Goal: Transaction & Acquisition: Purchase product/service

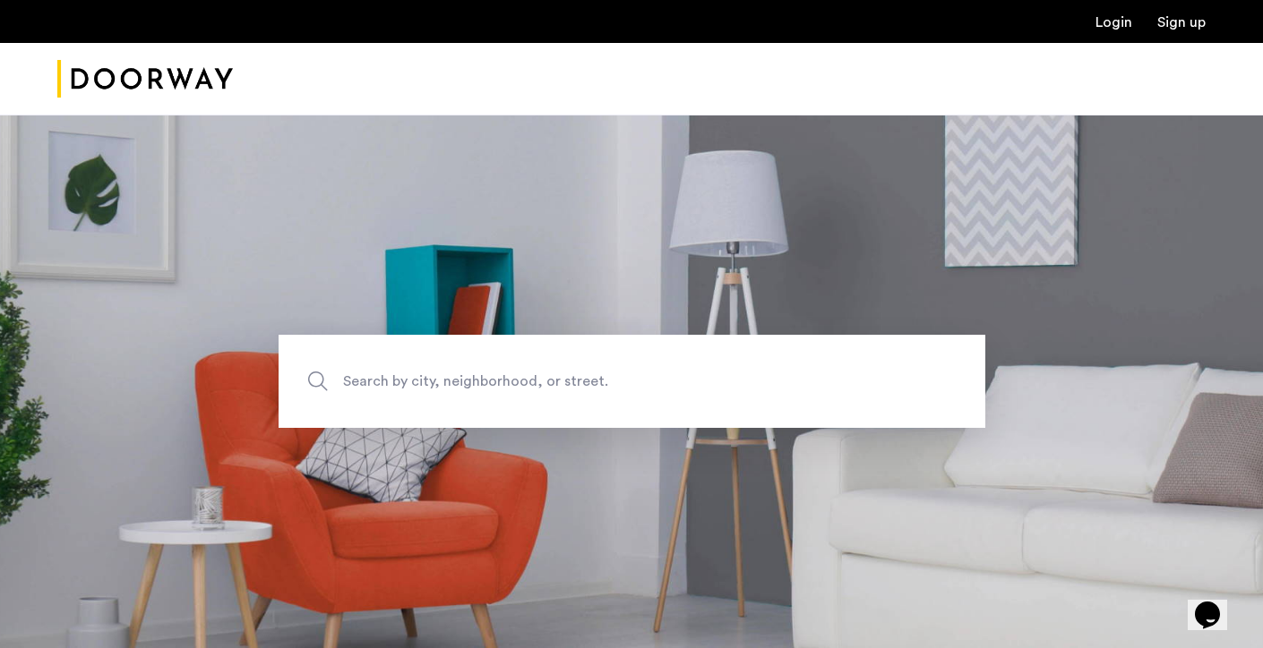
click at [382, 382] on span "Search by city, neighborhood, or street." at bounding box center [590, 382] width 494 height 24
click at [382, 382] on input "Search by city, neighborhood, or street." at bounding box center [632, 381] width 707 height 93
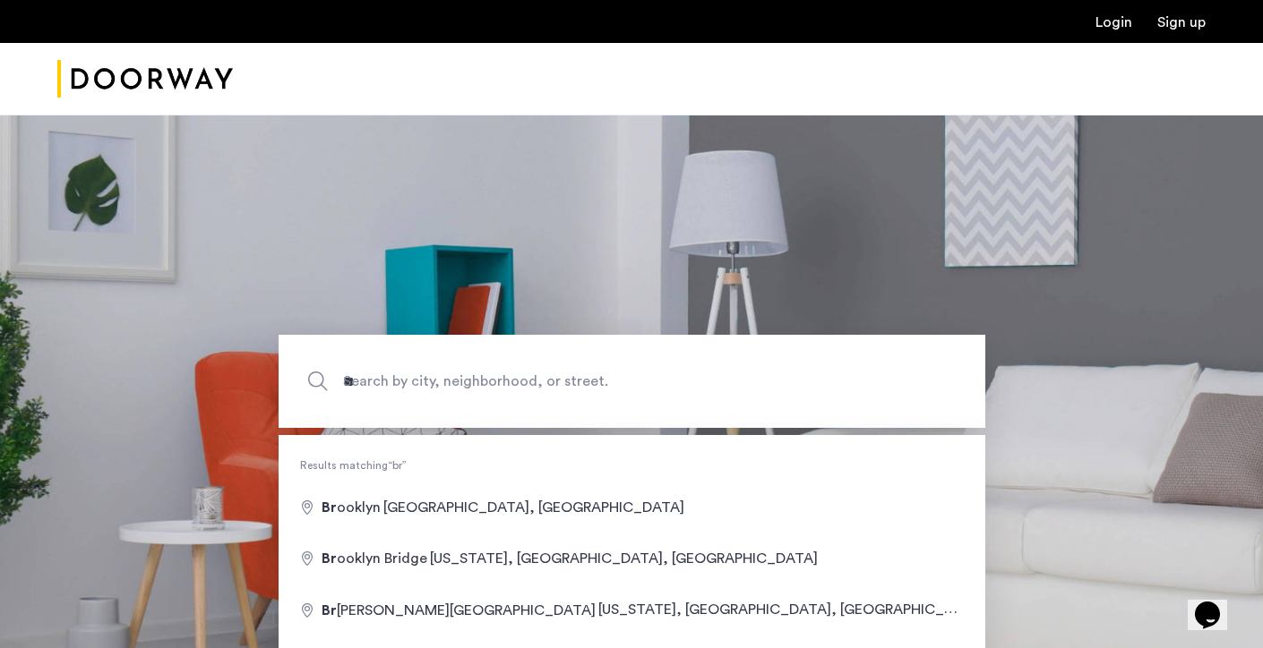
type input "**********"
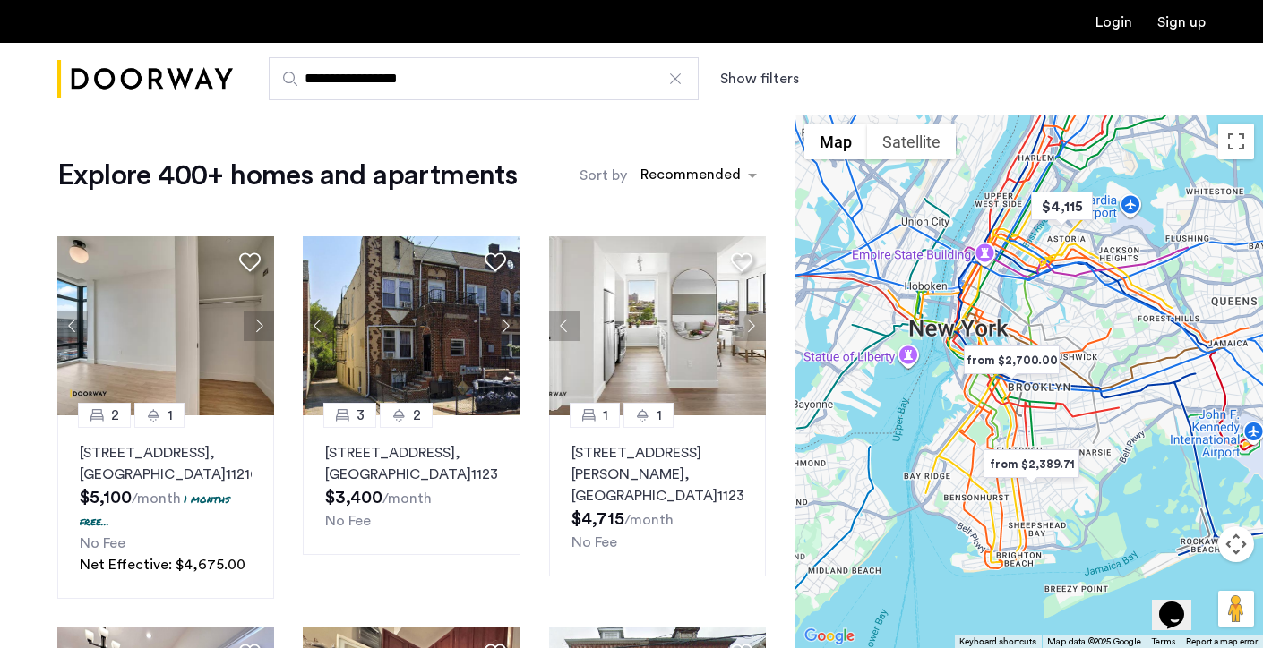
click at [743, 84] on button "Show filters" at bounding box center [759, 78] width 79 height 21
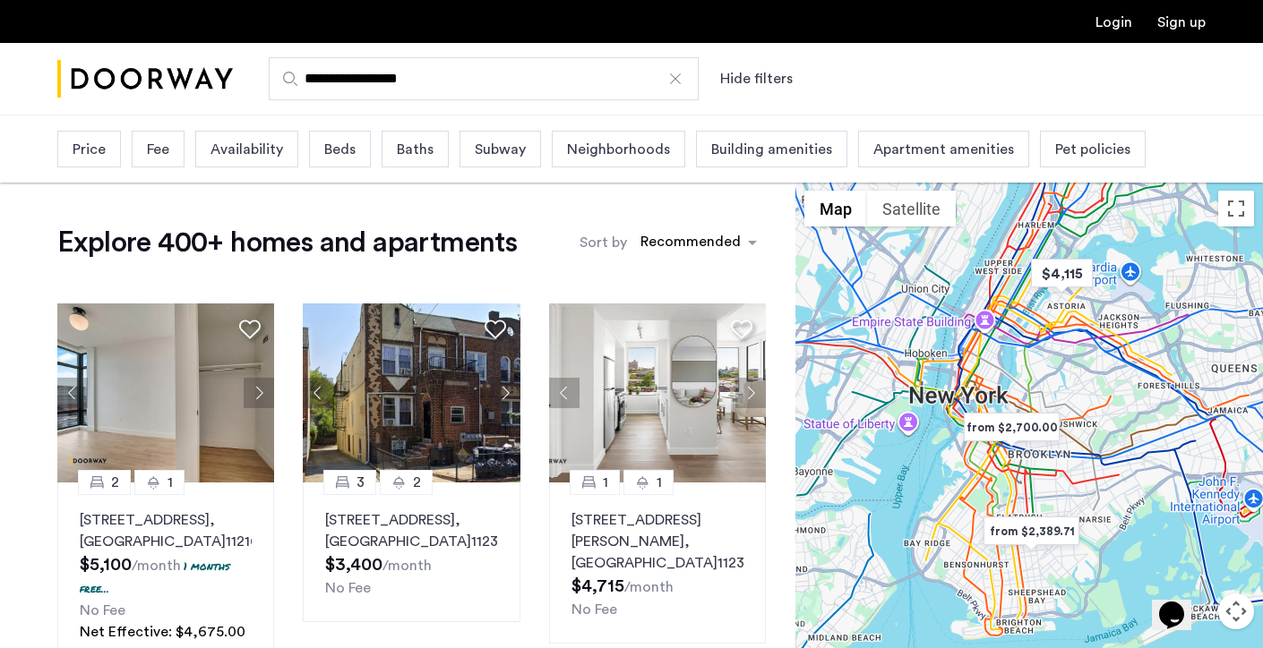
click at [101, 152] on span "Price" at bounding box center [89, 149] width 33 height 21
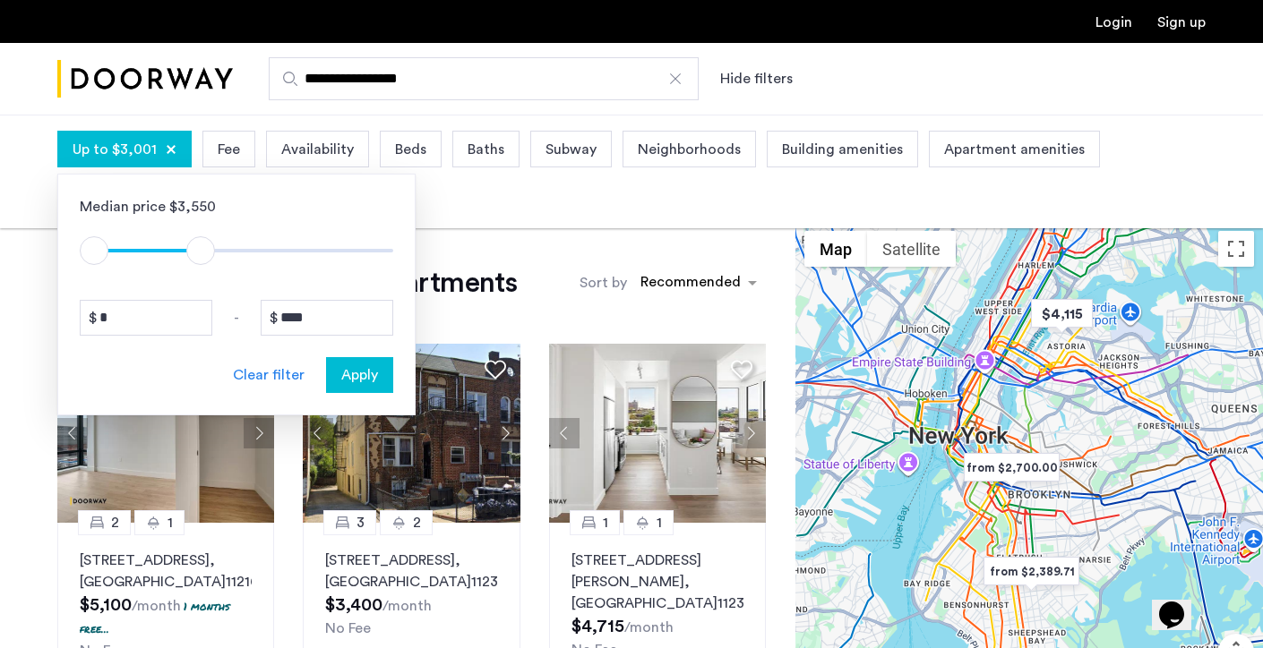
type input "****"
drag, startPoint x: 382, startPoint y: 250, endPoint x: 198, endPoint y: 236, distance: 184.2
click at [198, 249] on ngx-slider "$1 $8000 $1 $2901" at bounding box center [236, 251] width 313 height 4
click at [353, 367] on span "Apply" at bounding box center [359, 375] width 37 height 21
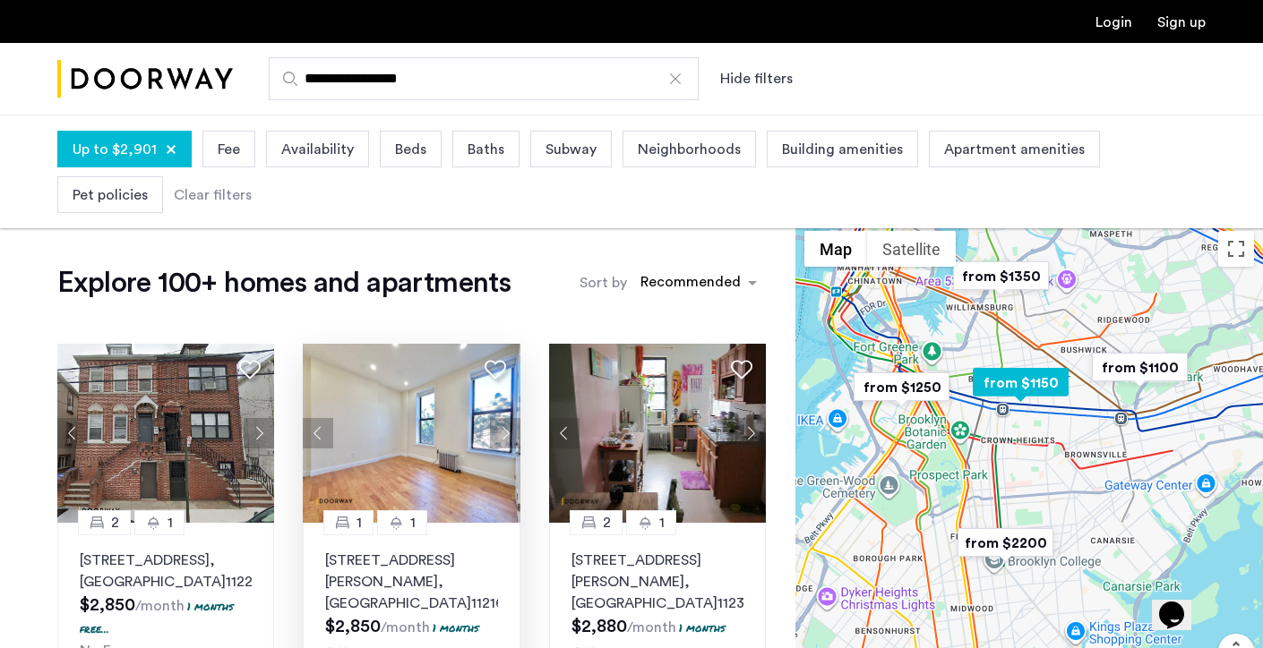
click at [425, 561] on p "24 Rogers Avenue, Unit 1B, Brooklyn , NY 11216" at bounding box center [411, 582] width 172 height 64
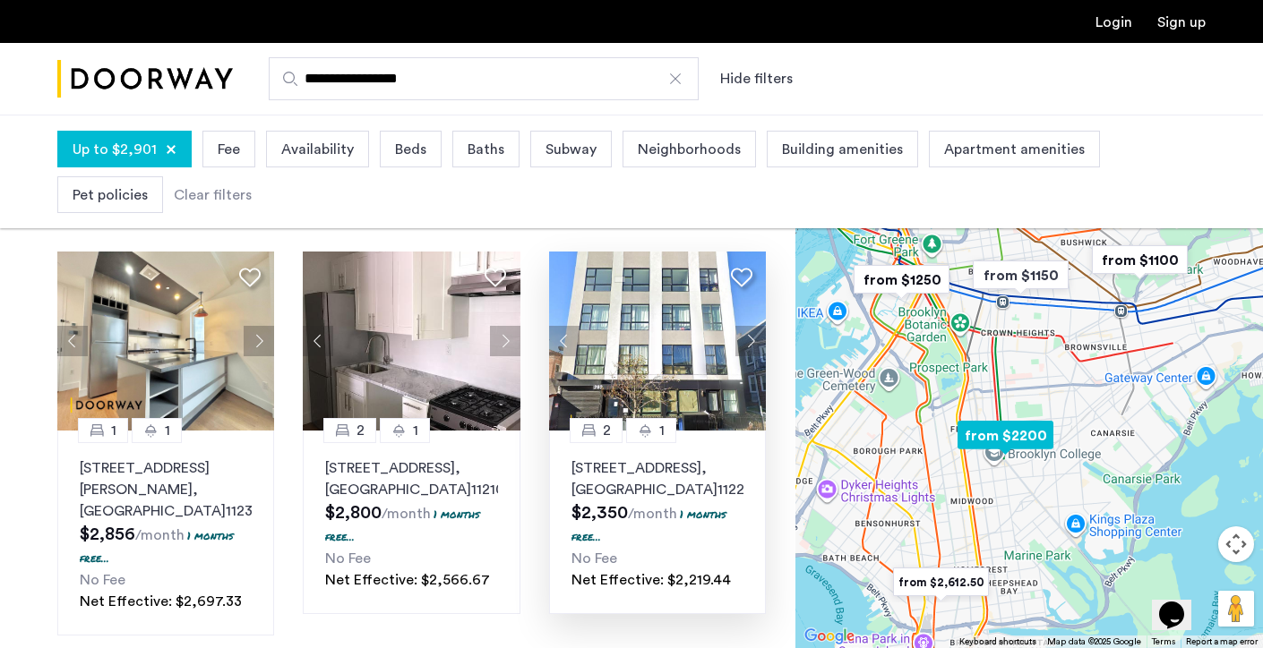
scroll to position [508, 0]
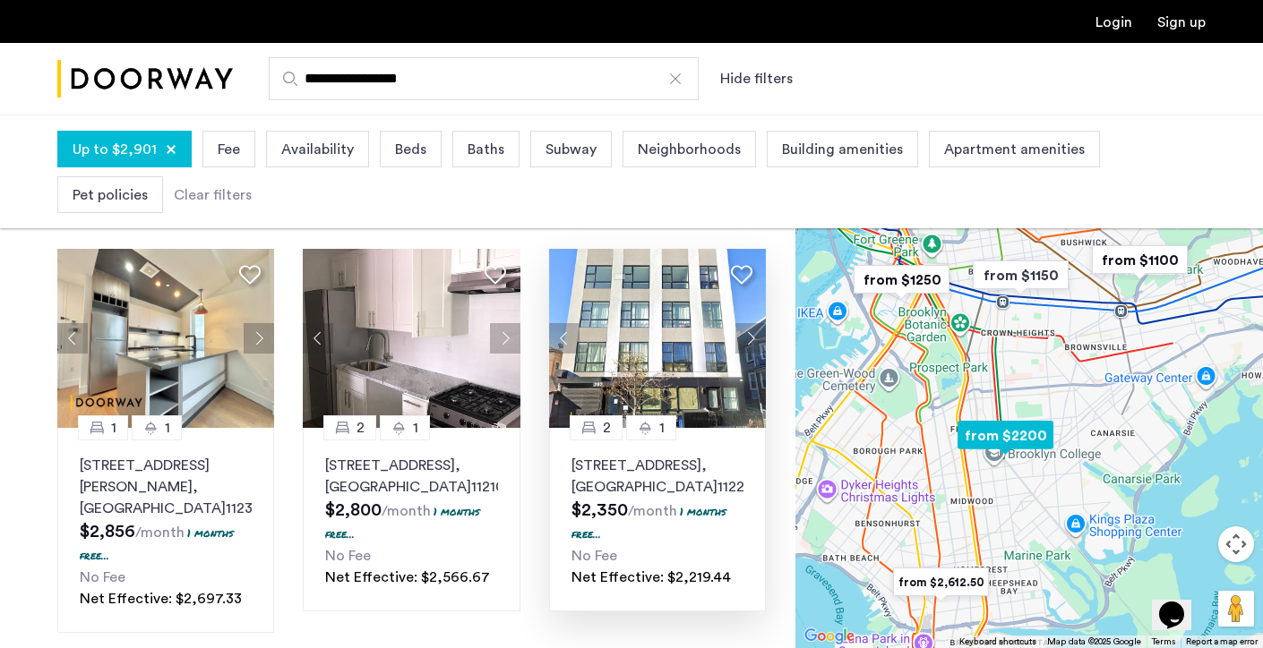
click at [652, 471] on p "282 East 32nd Street, Unit 4C, Brooklyn , NY 11226" at bounding box center [657, 476] width 172 height 43
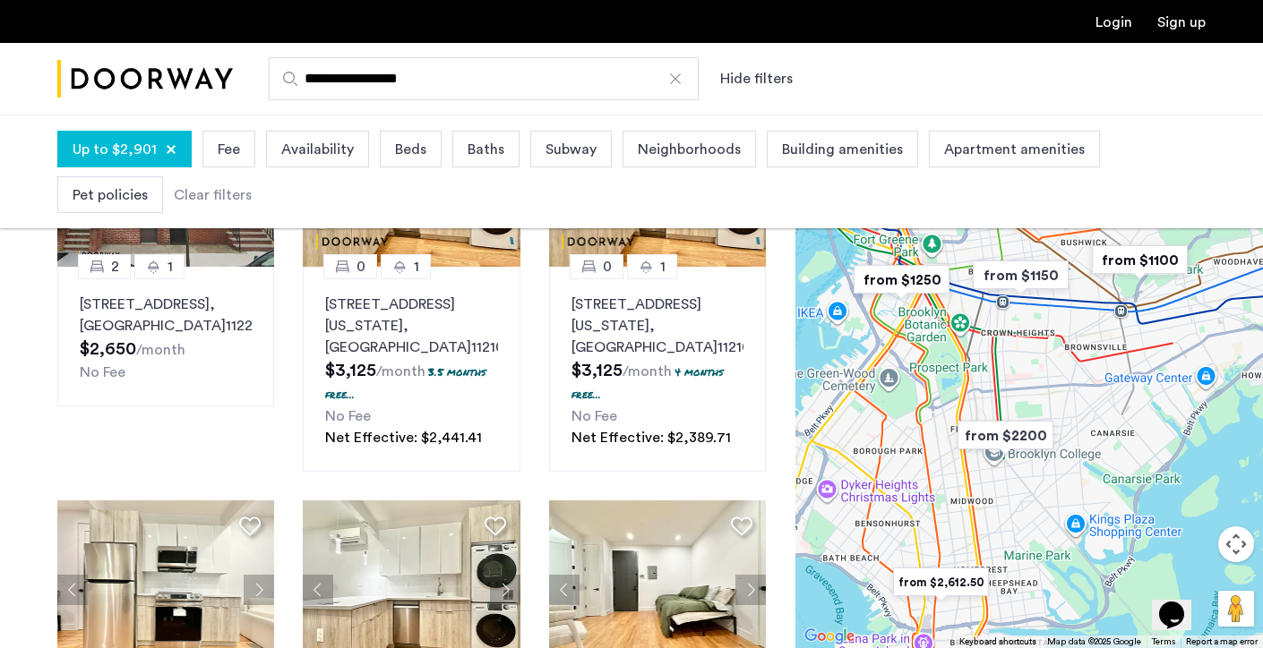
scroll to position [1070, 0]
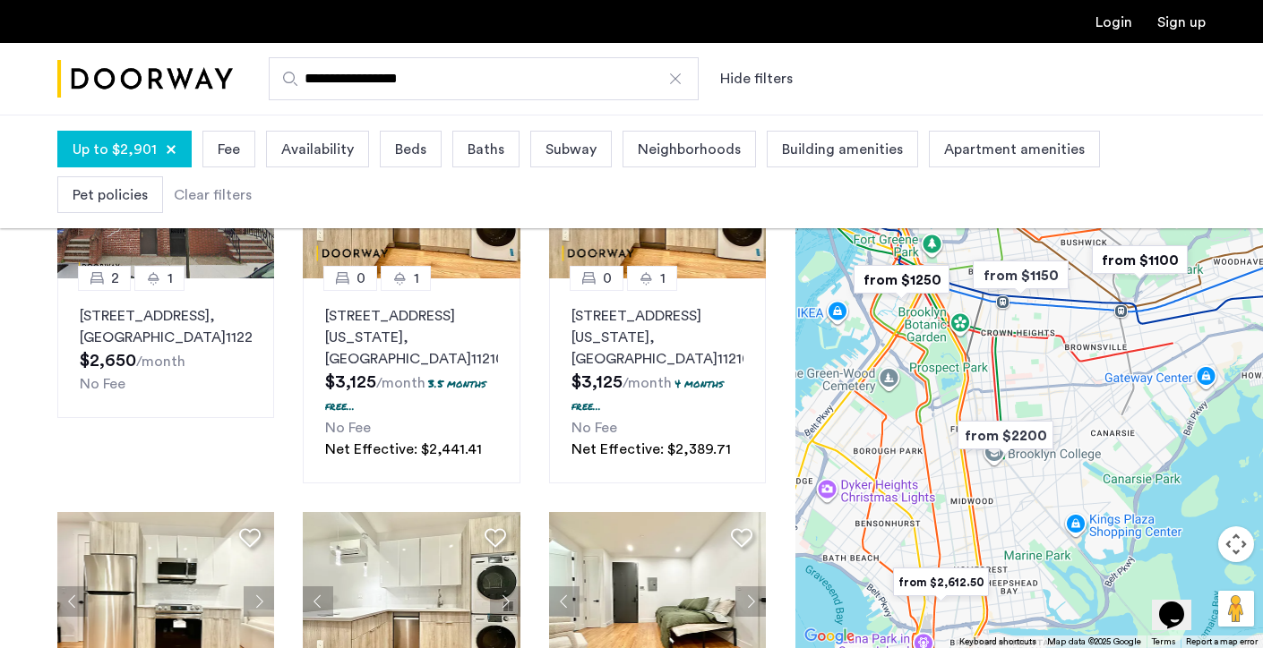
click at [1228, 546] on button "Map camera controls" at bounding box center [1236, 545] width 36 height 36
click at [1184, 508] on button "Zoom in" at bounding box center [1191, 500] width 36 height 36
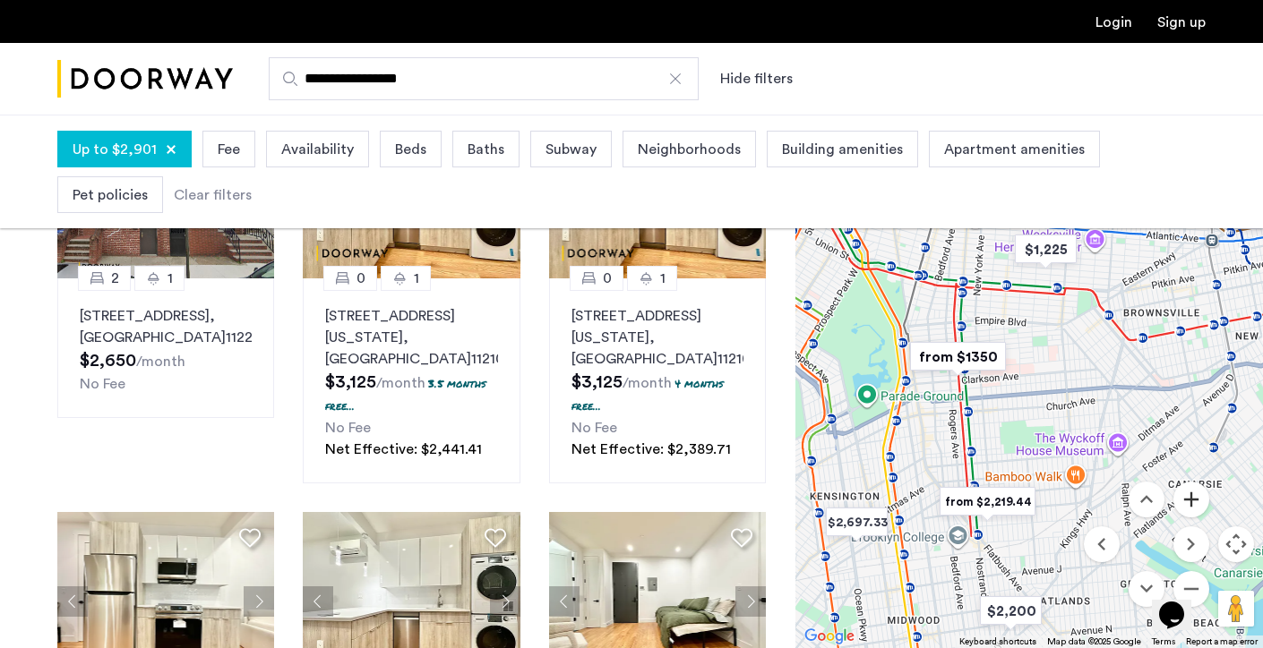
click at [1184, 508] on button "Zoom in" at bounding box center [1191, 500] width 36 height 36
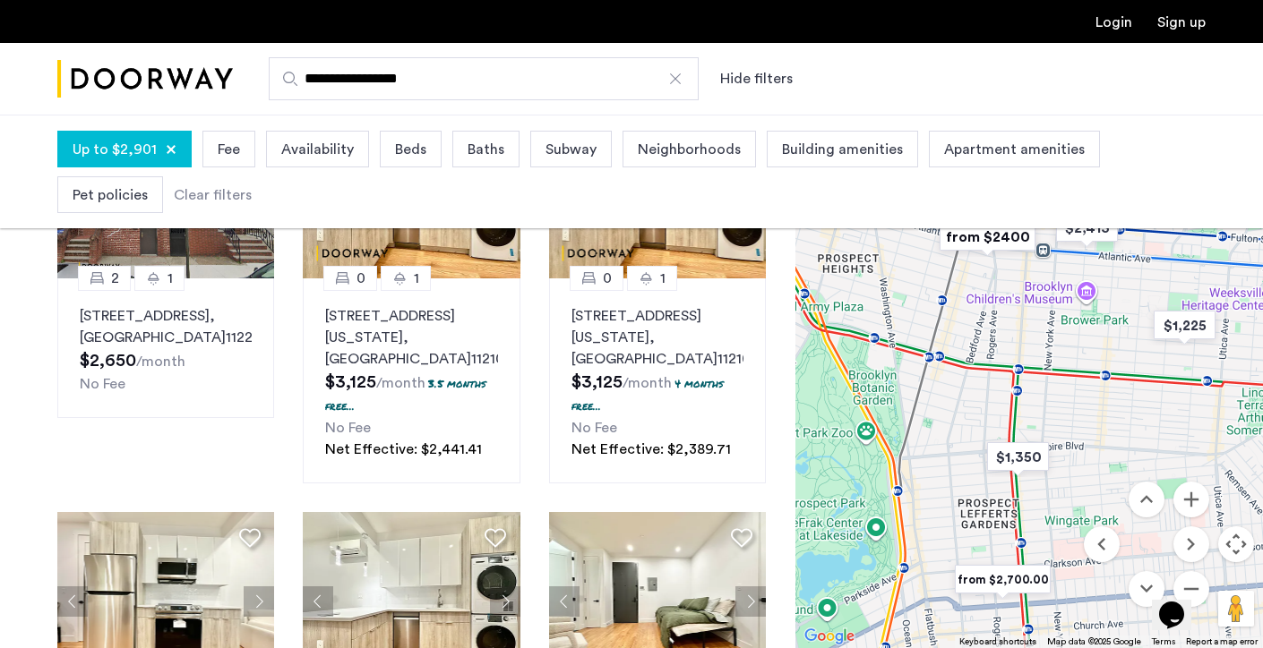
drag, startPoint x: 950, startPoint y: 380, endPoint x: 1075, endPoint y: 567, distance: 224.8
click at [1074, 567] on div at bounding box center [1029, 382] width 468 height 534
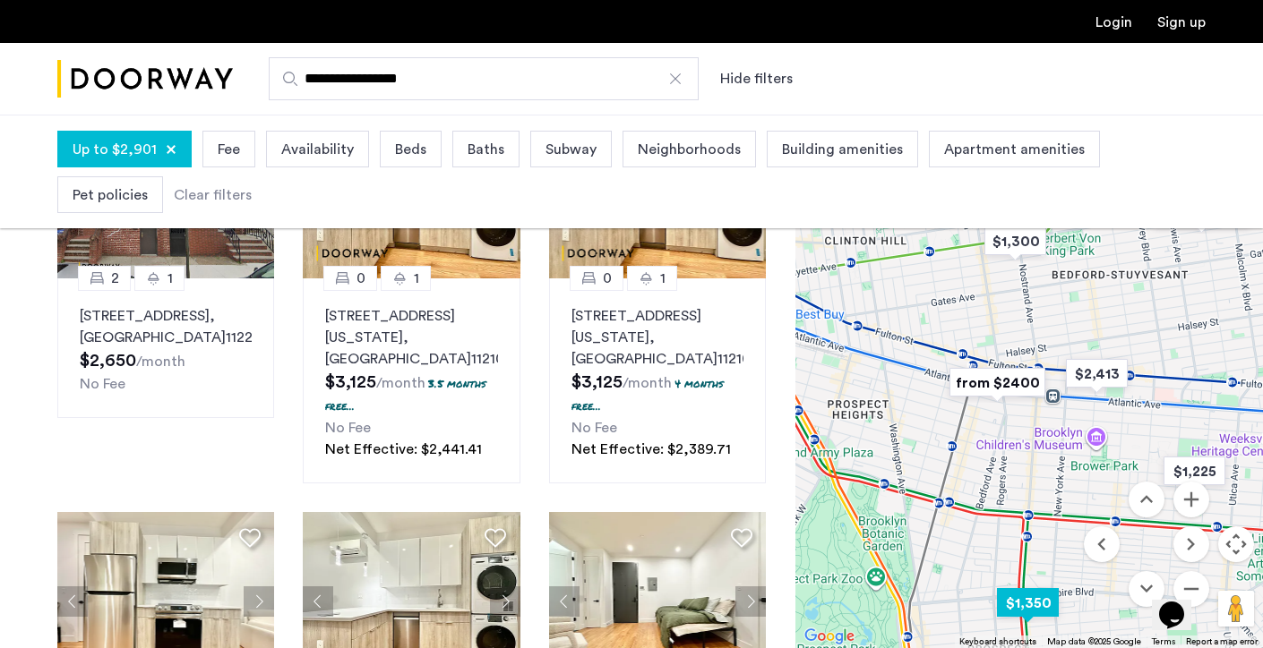
drag, startPoint x: 1007, startPoint y: 442, endPoint x: 1021, endPoint y: 589, distance: 148.5
click at [1019, 590] on img "$1,350" at bounding box center [1028, 603] width 76 height 40
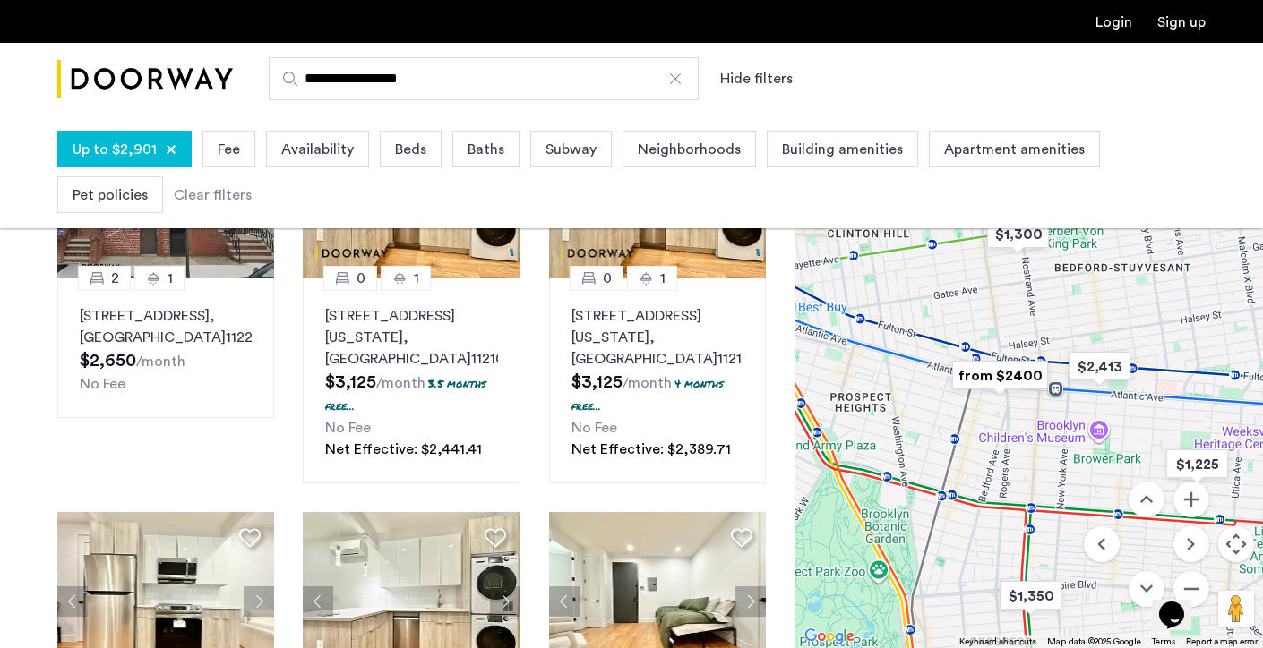
click at [1007, 376] on img "from $2400" at bounding box center [1000, 376] width 110 height 40
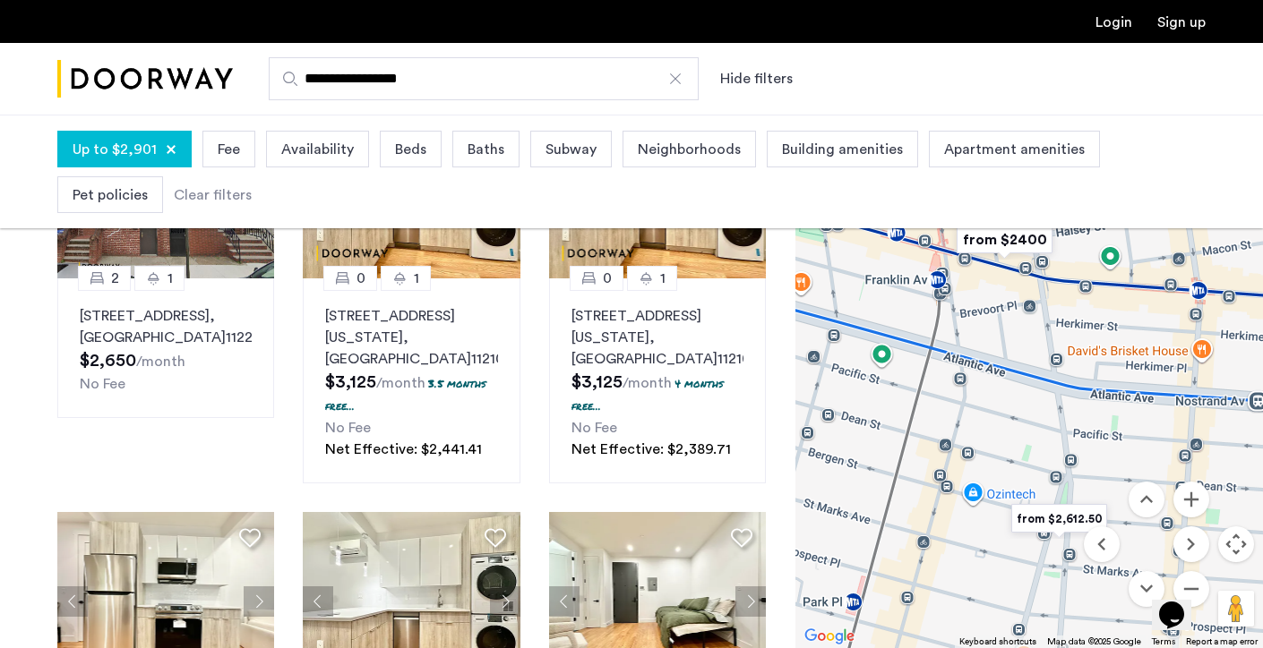
click at [1056, 516] on img "from $2,612.50" at bounding box center [1059, 519] width 110 height 40
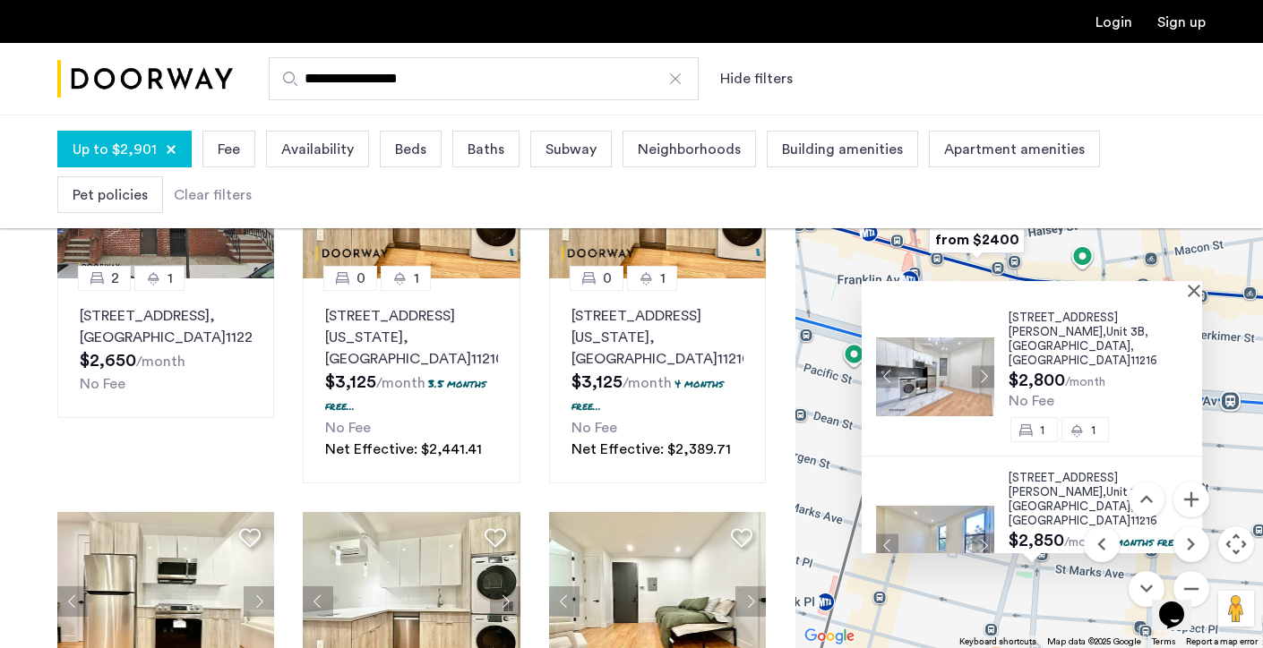
click at [811, 408] on div "24 Rogers Avenue, Unit 3B, Brooklyn , NY 11216 $2,800 /month No Fee 1 1 24 Roge…" at bounding box center [1029, 382] width 468 height 534
click at [1198, 285] on div at bounding box center [1032, 288] width 340 height 15
click at [1198, 295] on div at bounding box center [1032, 288] width 340 height 15
click at [1199, 288] on button "Close" at bounding box center [1197, 290] width 13 height 13
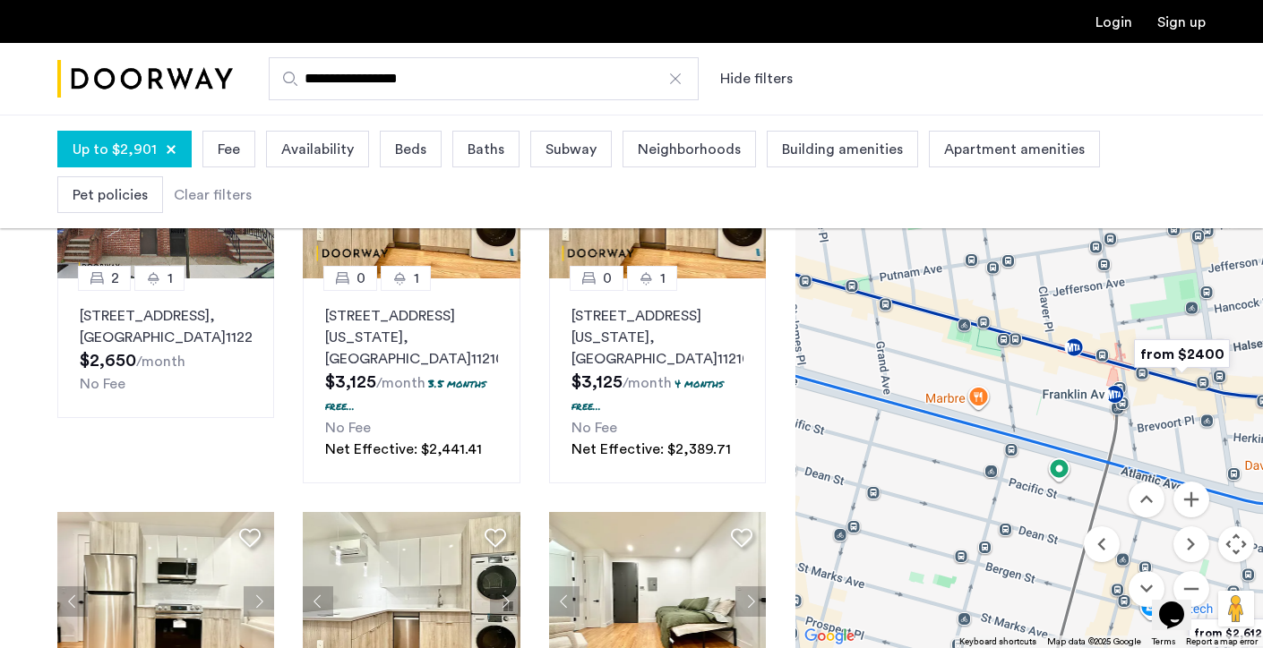
drag, startPoint x: 1021, startPoint y: 314, endPoint x: 1232, endPoint y: 431, distance: 240.5
click at [1232, 431] on div at bounding box center [1029, 382] width 468 height 534
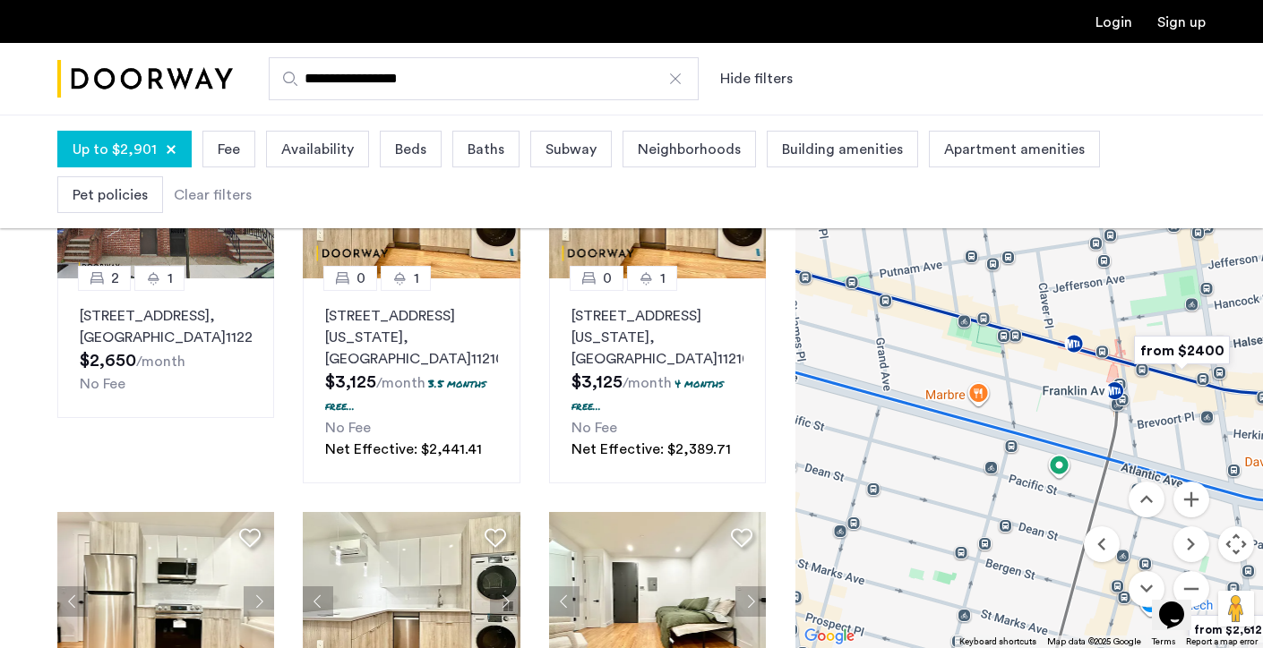
click at [1204, 349] on img "from $2400" at bounding box center [1182, 351] width 110 height 40
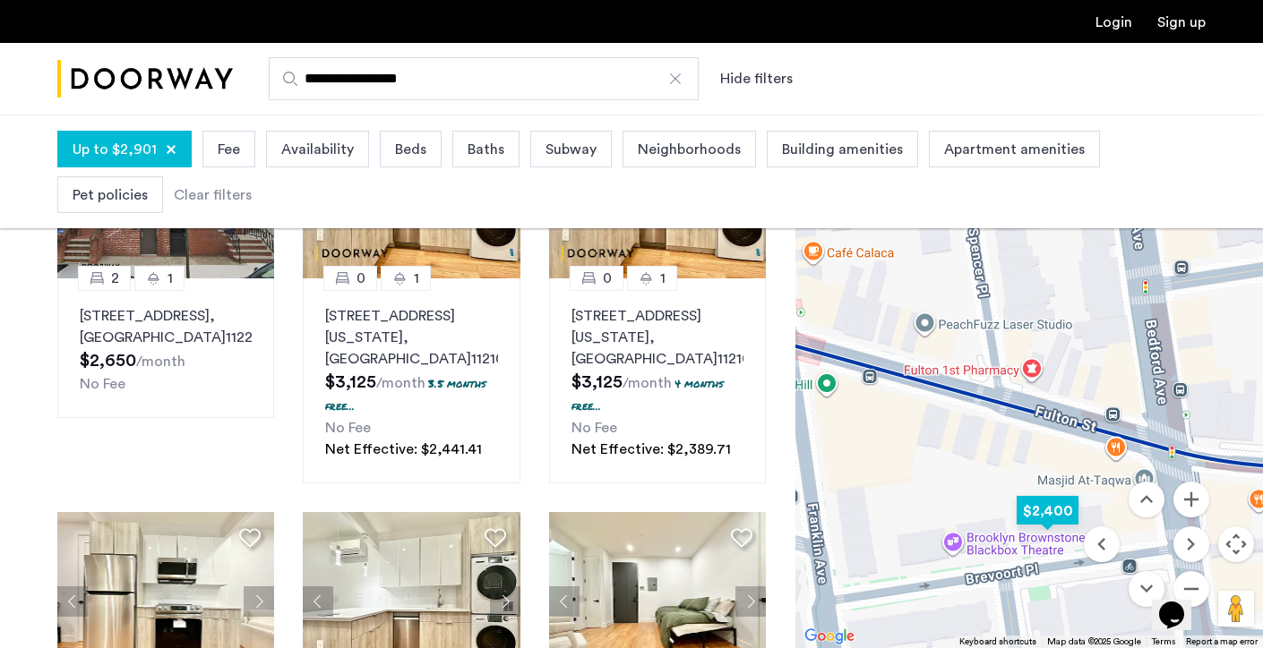
click at [1045, 497] on img "$2,400" at bounding box center [1047, 511] width 76 height 40
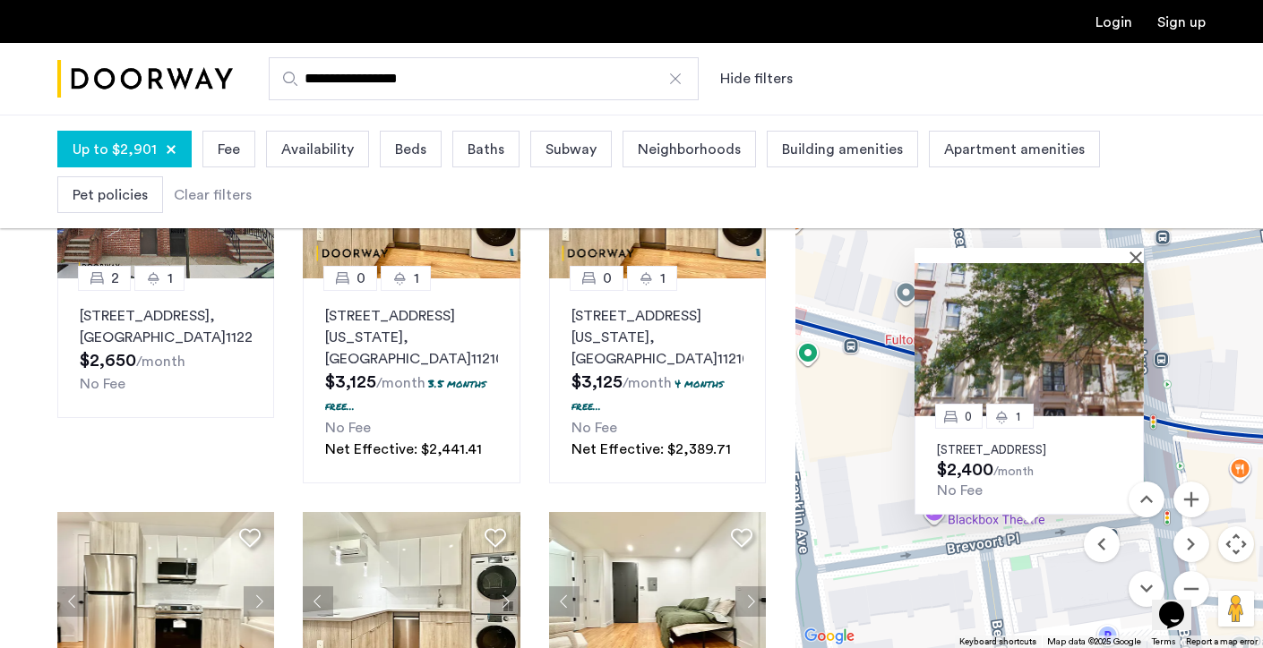
click at [1041, 443] on p "33 Brevoort Place, Unit 3R, Brooklyn, NY 11216" at bounding box center [1029, 450] width 185 height 14
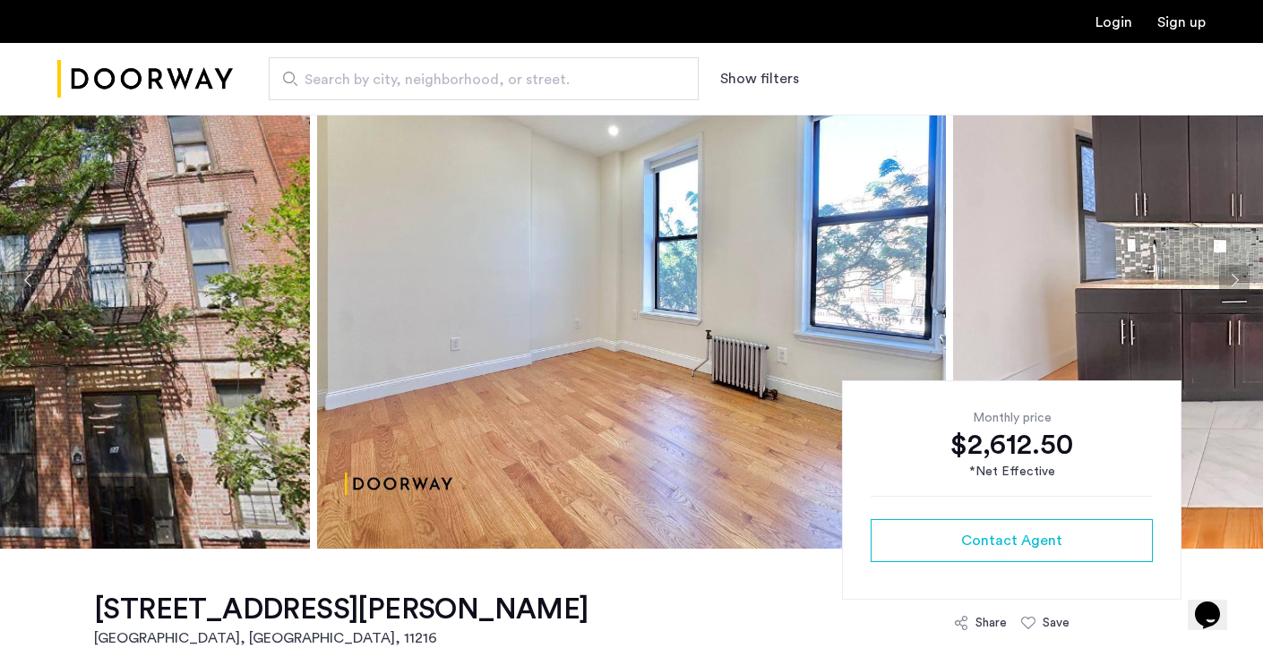
scroll to position [101, 0]
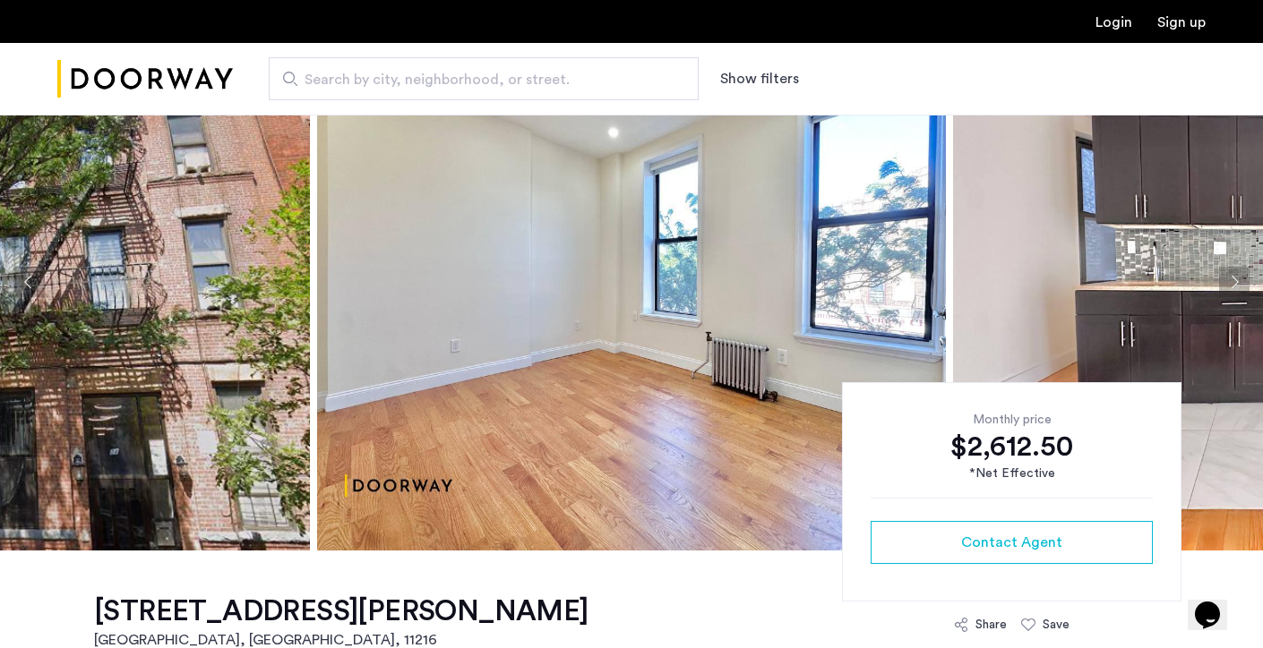
click at [1234, 285] on button "Next apartment" at bounding box center [1234, 282] width 30 height 30
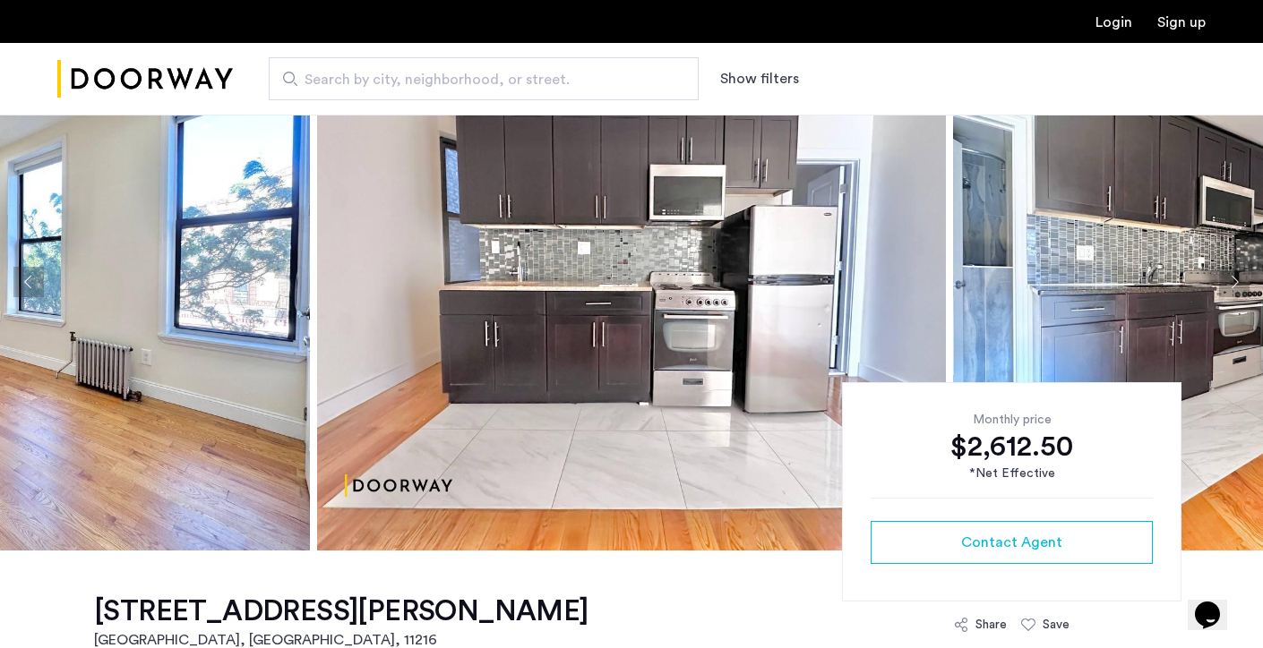
click at [1233, 285] on button "Next apartment" at bounding box center [1234, 282] width 30 height 30
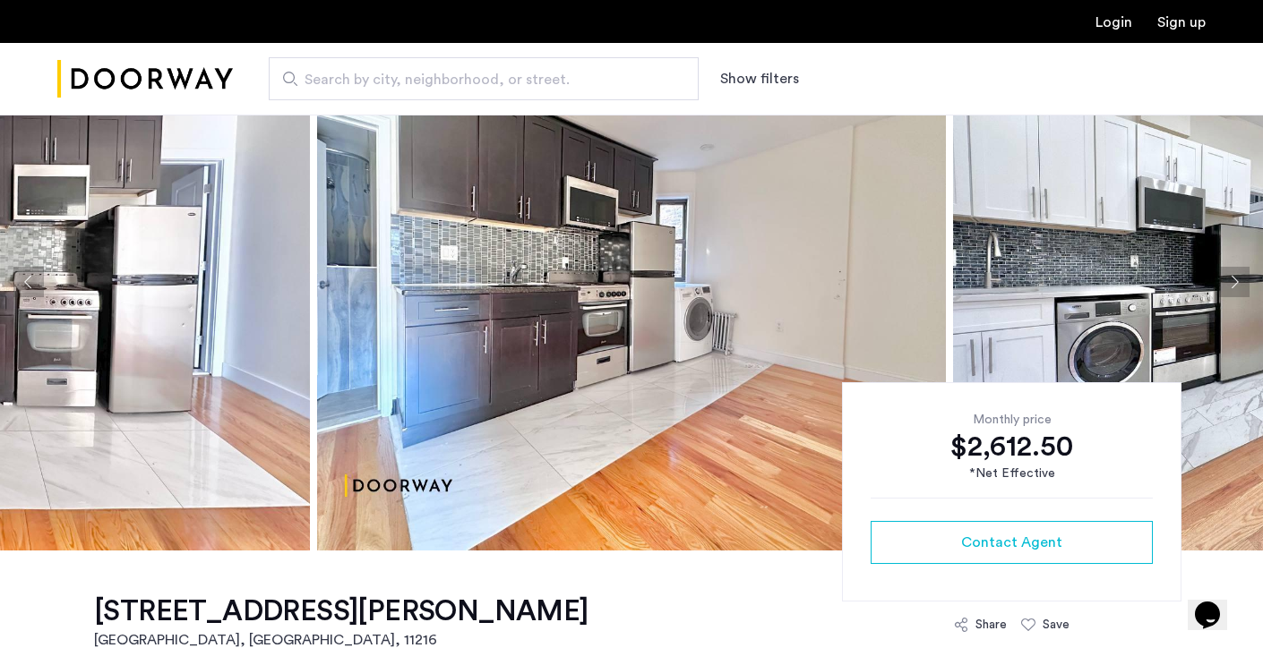
click at [1233, 285] on button "Next apartment" at bounding box center [1234, 282] width 30 height 30
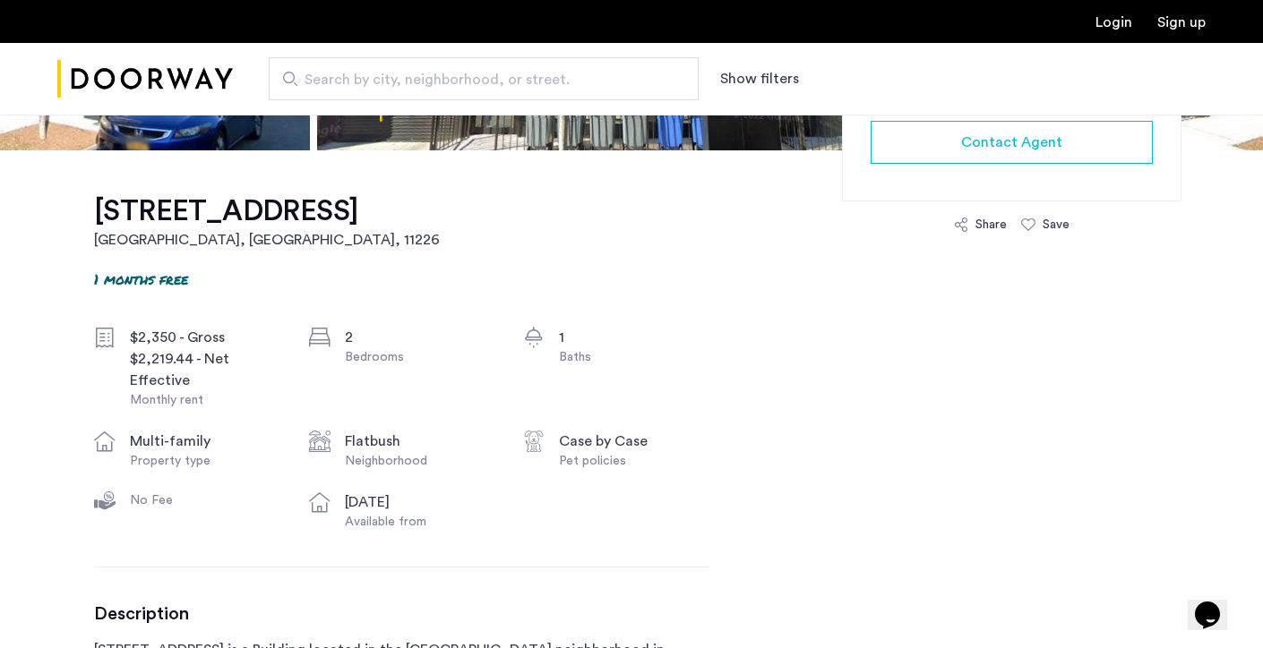
scroll to position [682, 0]
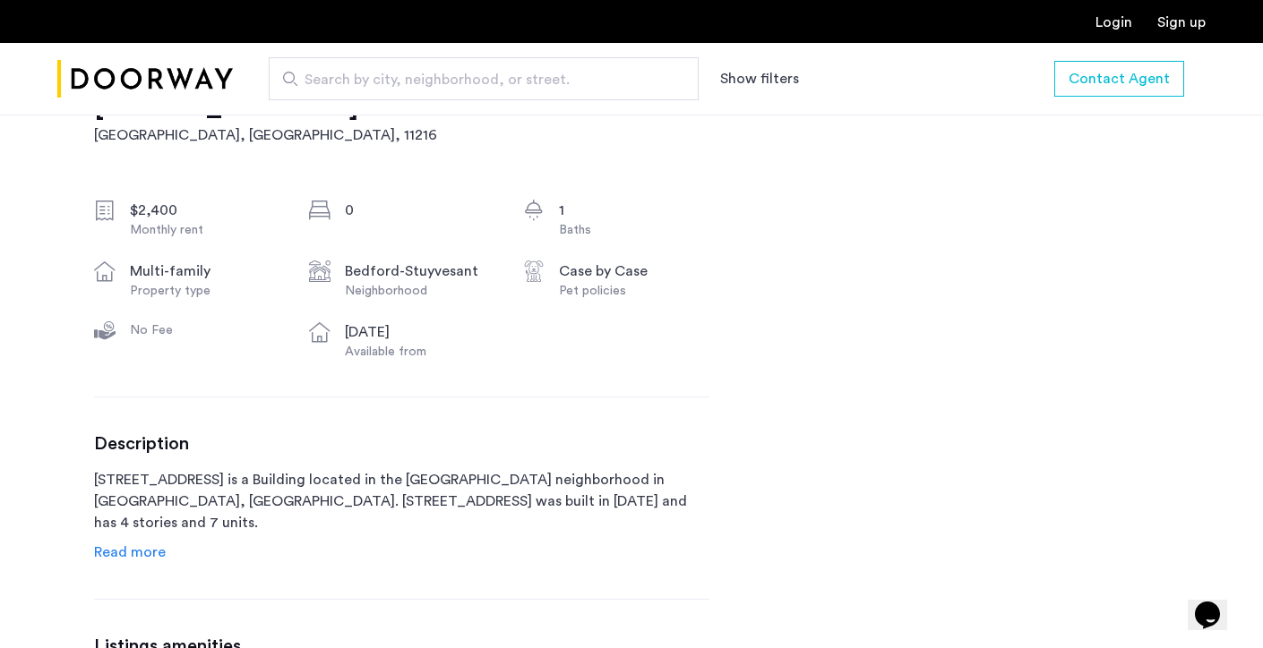
scroll to position [608, 0]
drag, startPoint x: 91, startPoint y: 482, endPoint x: 200, endPoint y: 483, distance: 108.4
copy p "33 Brevoort Plac"
